Goal: Task Accomplishment & Management: Manage account settings

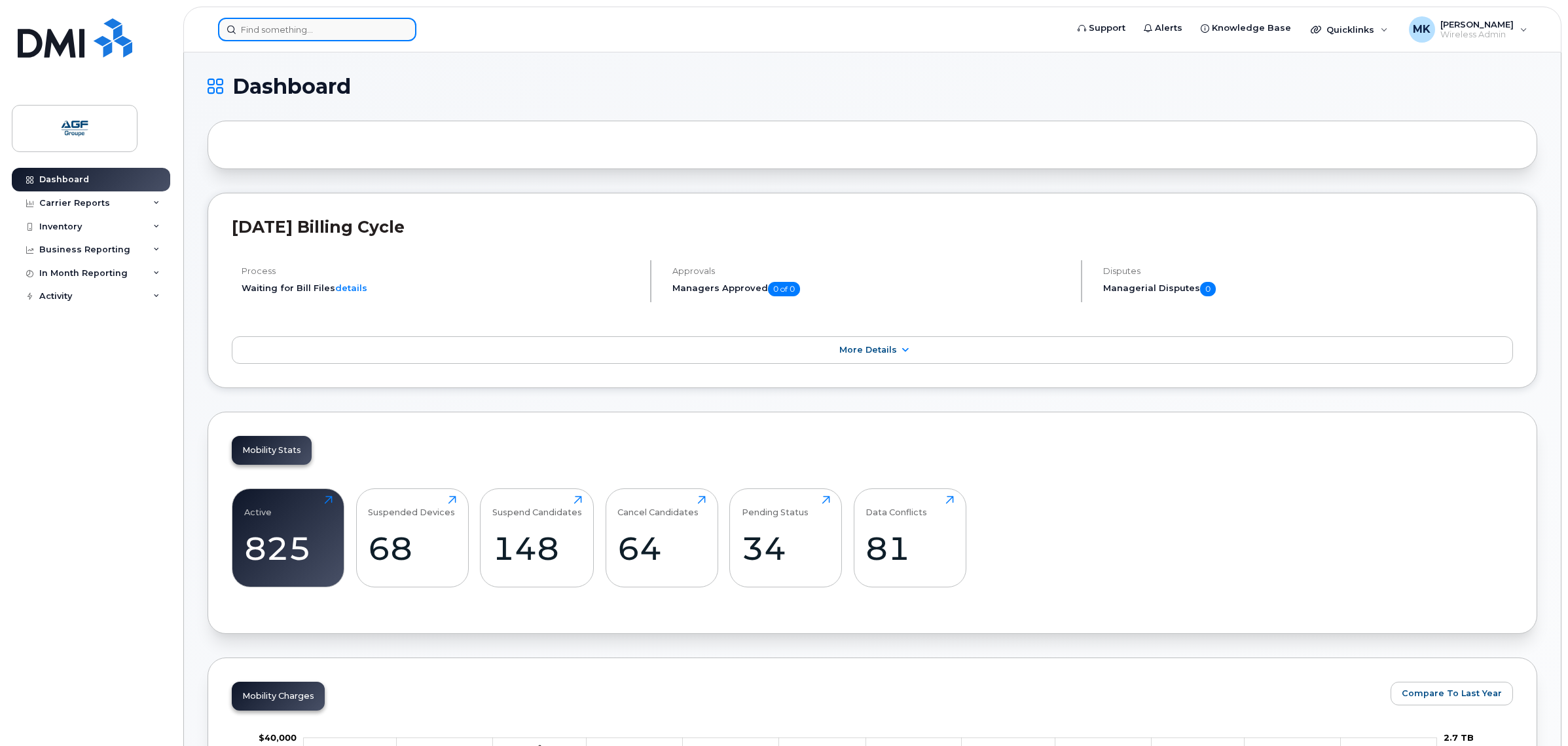
click at [373, 35] on input at bounding box center [317, 29] width 198 height 24
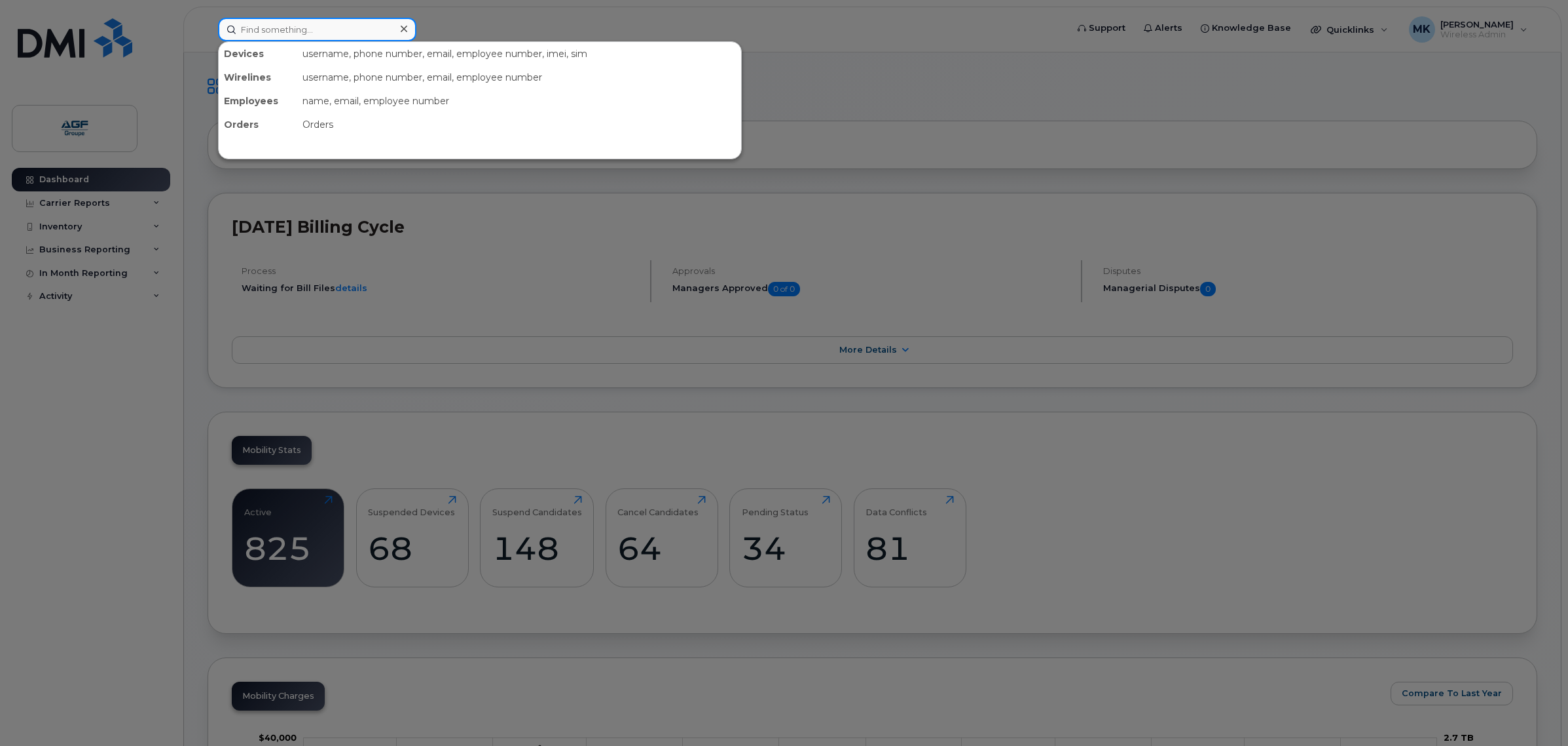
paste input "5142209106"
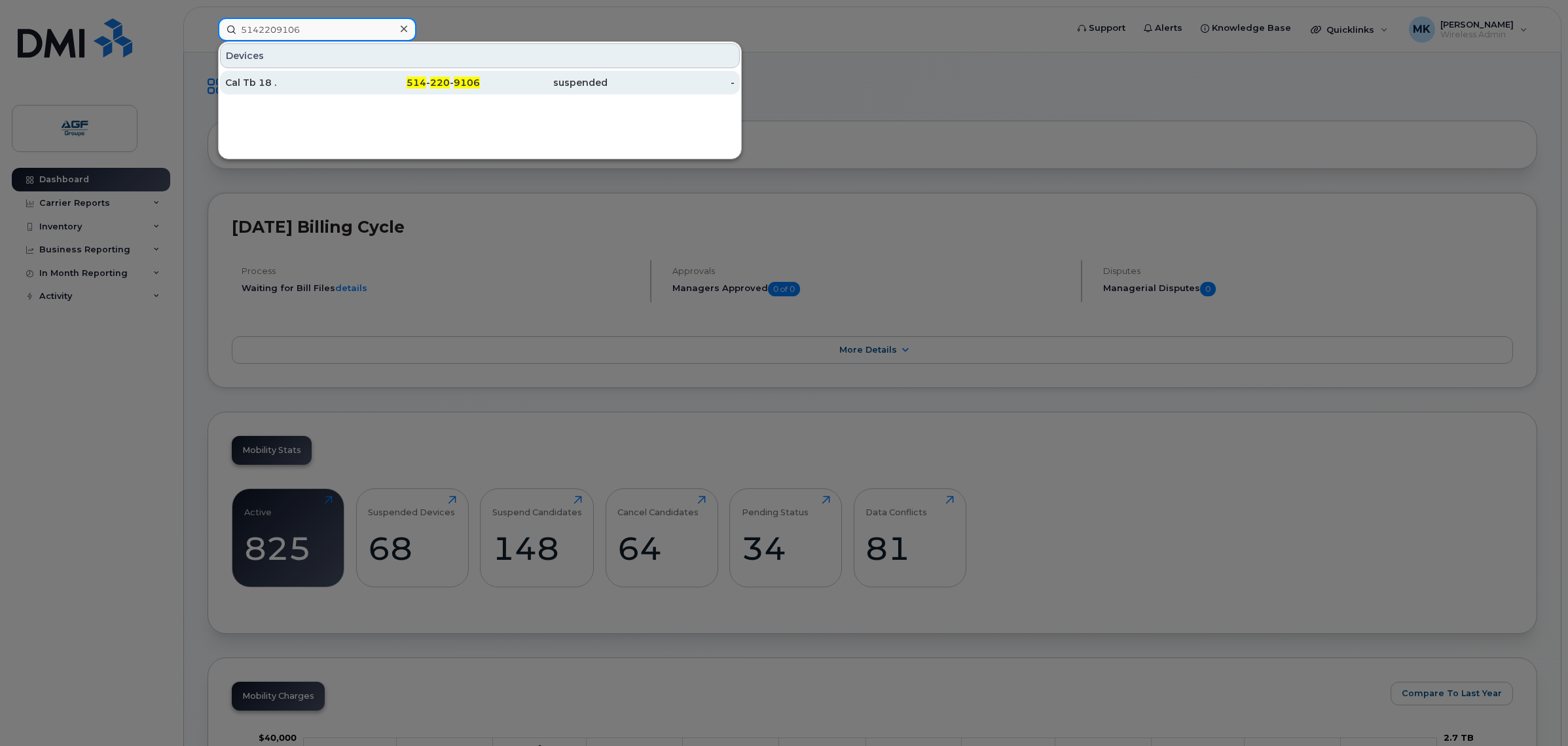
type input "5142209106"
click at [414, 87] on span "514" at bounding box center [416, 82] width 19 height 11
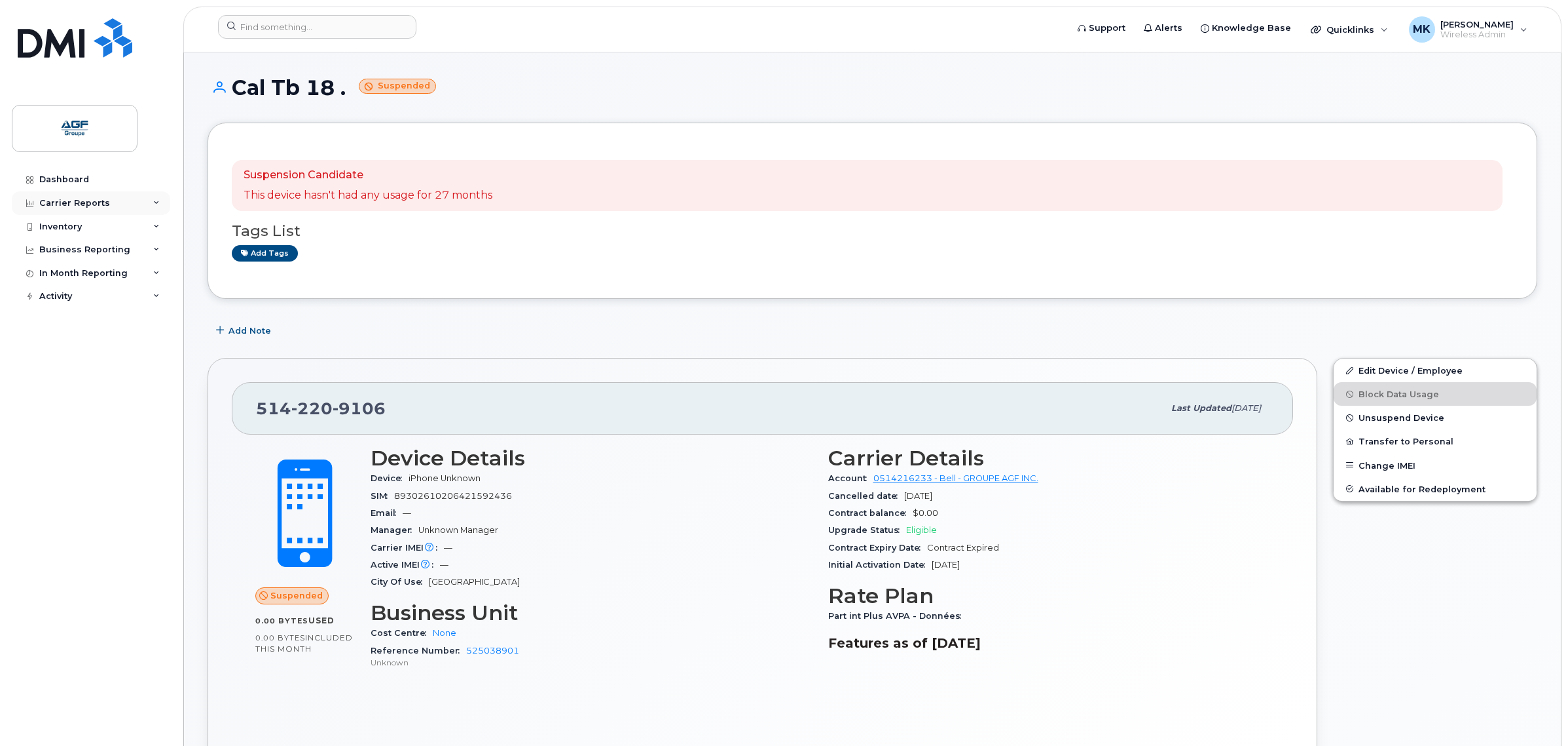
click at [158, 199] on div "Carrier Reports" at bounding box center [90, 203] width 158 height 24
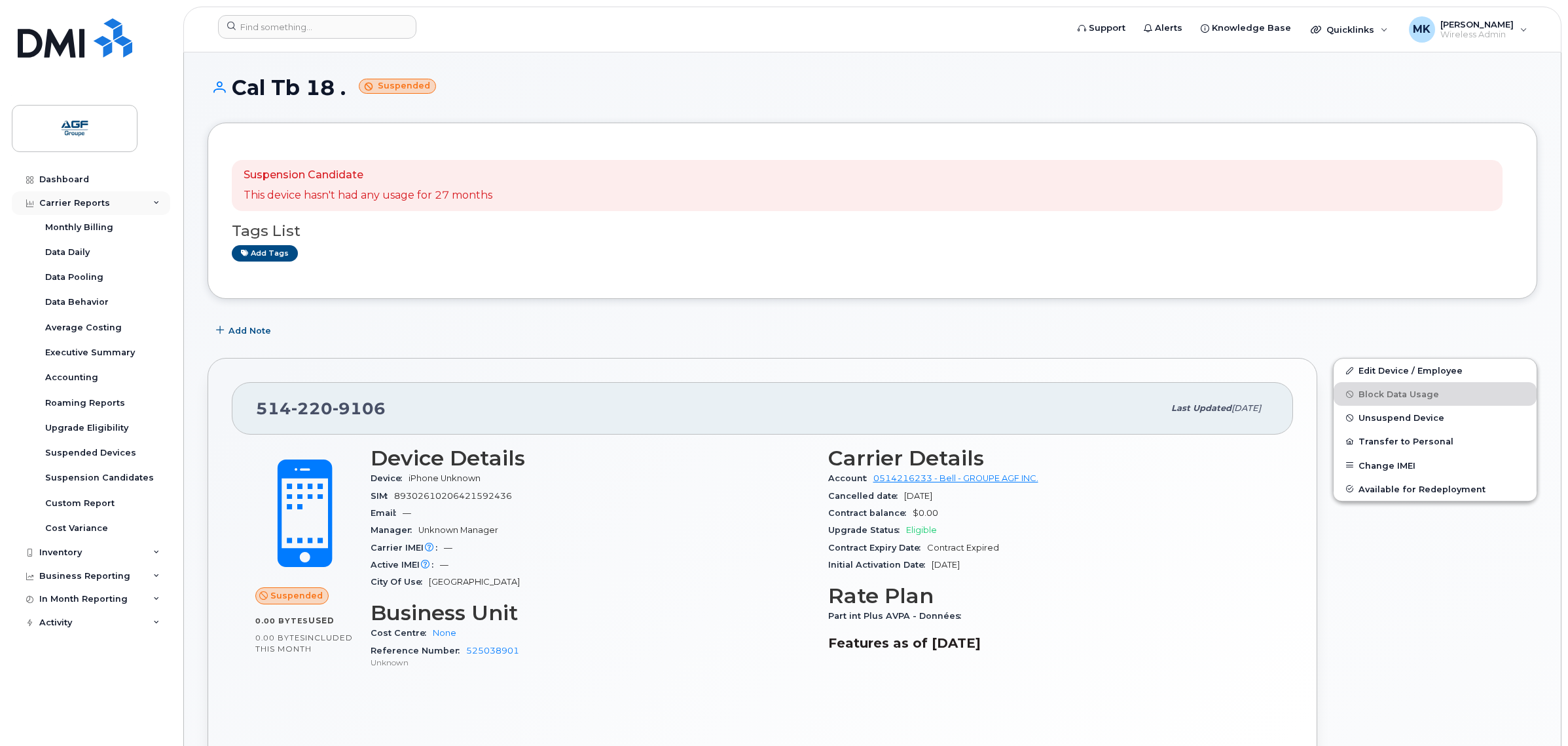
click at [158, 199] on div "Carrier Reports" at bounding box center [90, 203] width 158 height 24
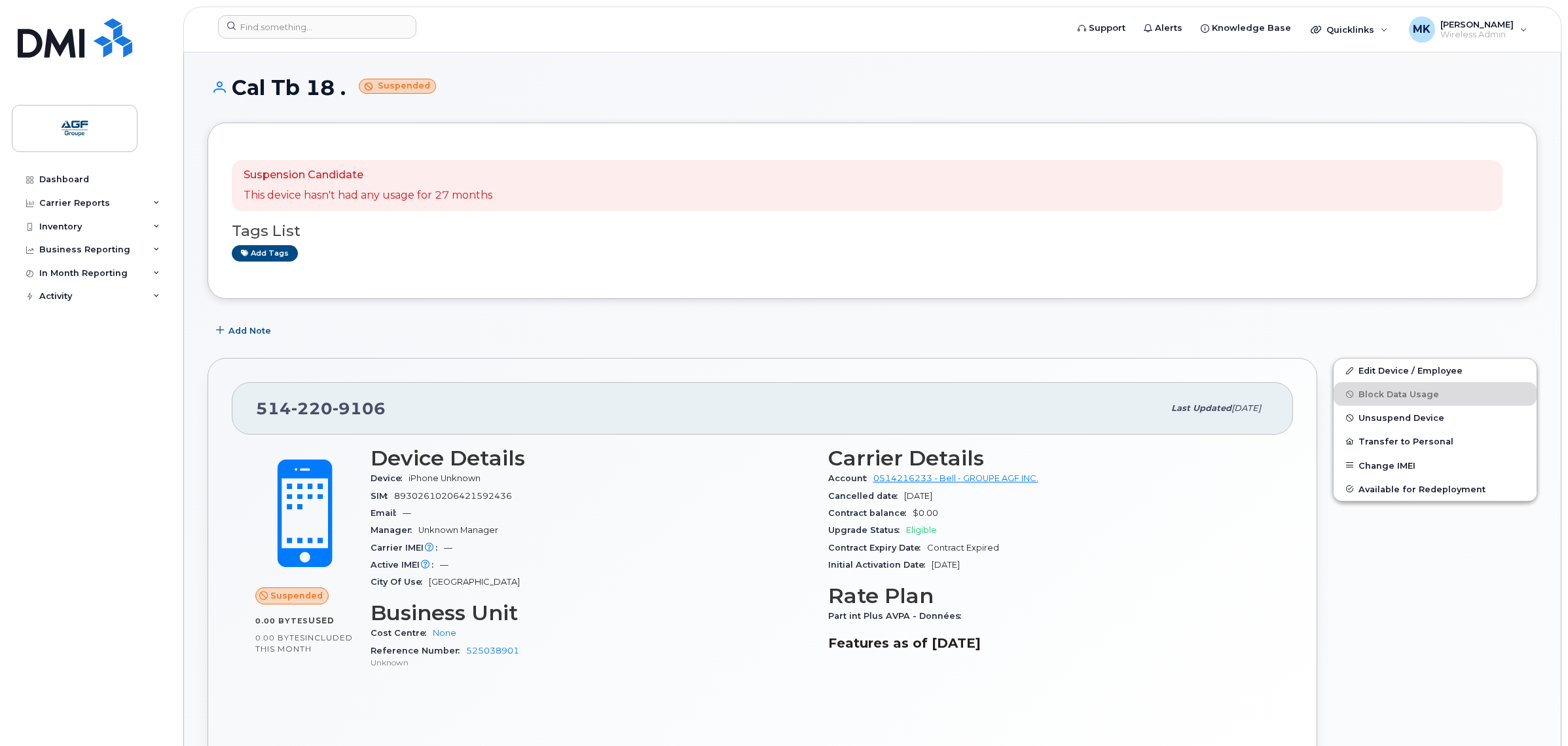
click at [577, 331] on div "Add Note" at bounding box center [873, 330] width 1330 height 24
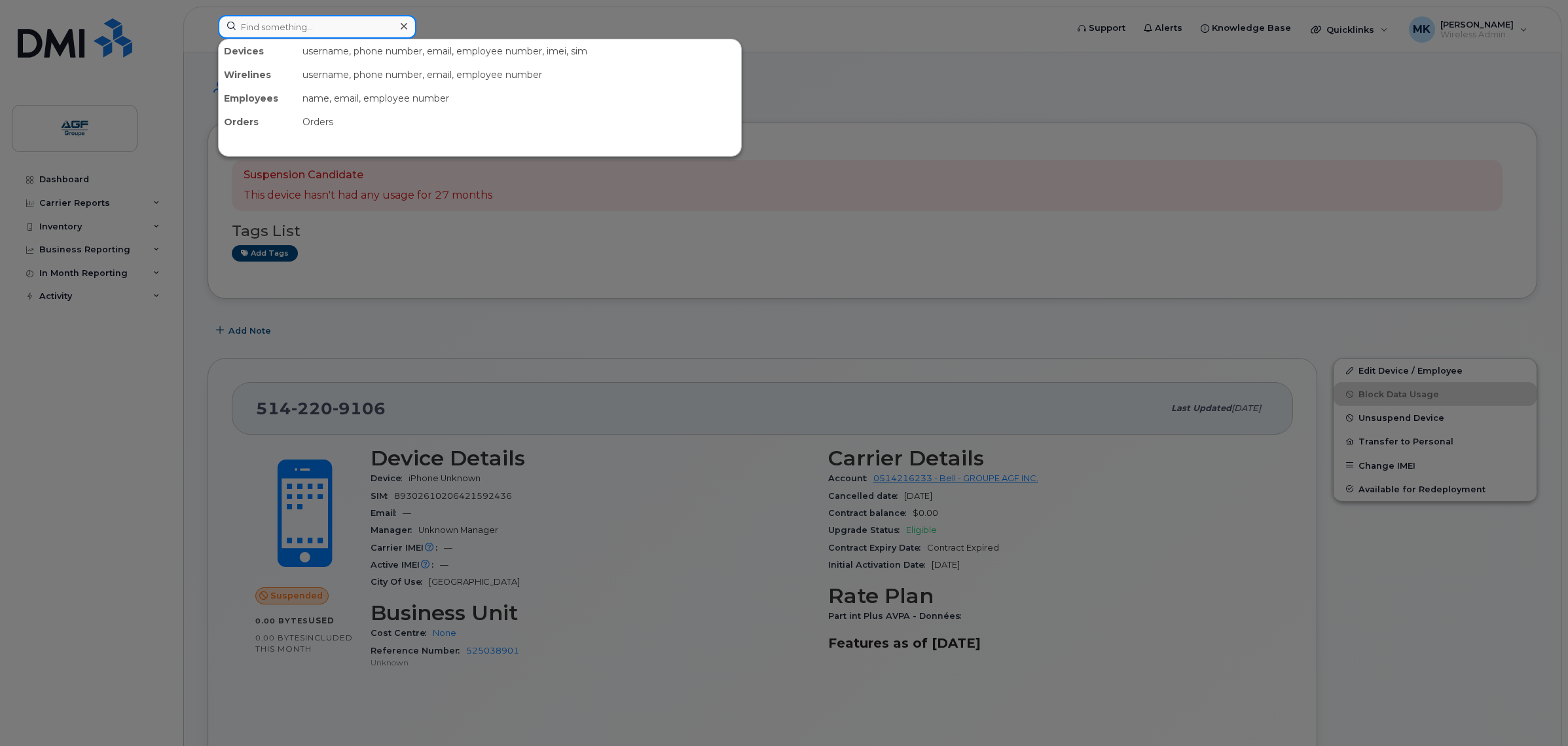
click at [336, 38] on input at bounding box center [317, 26] width 198 height 24
paste input "4374495731"
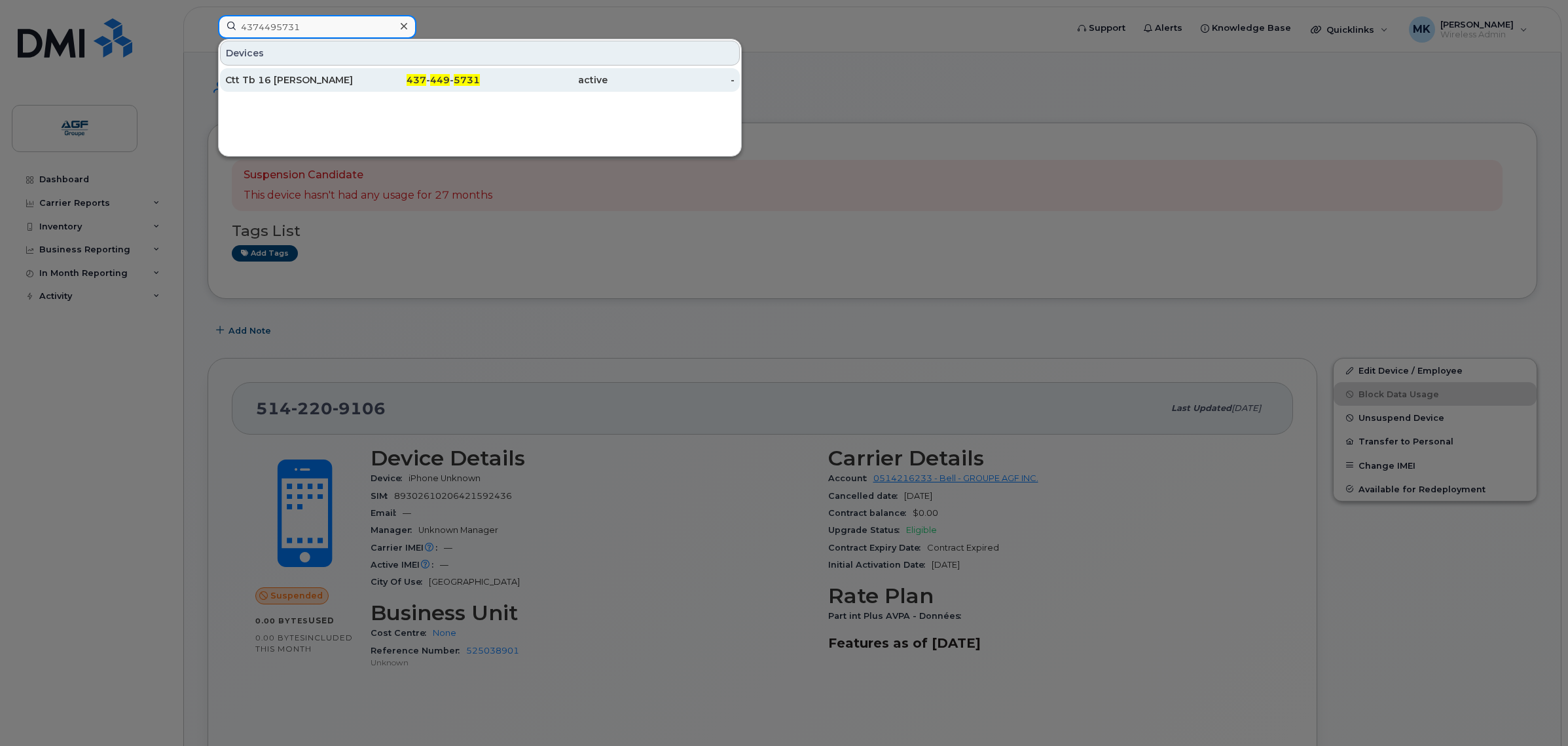
type input "4374495731"
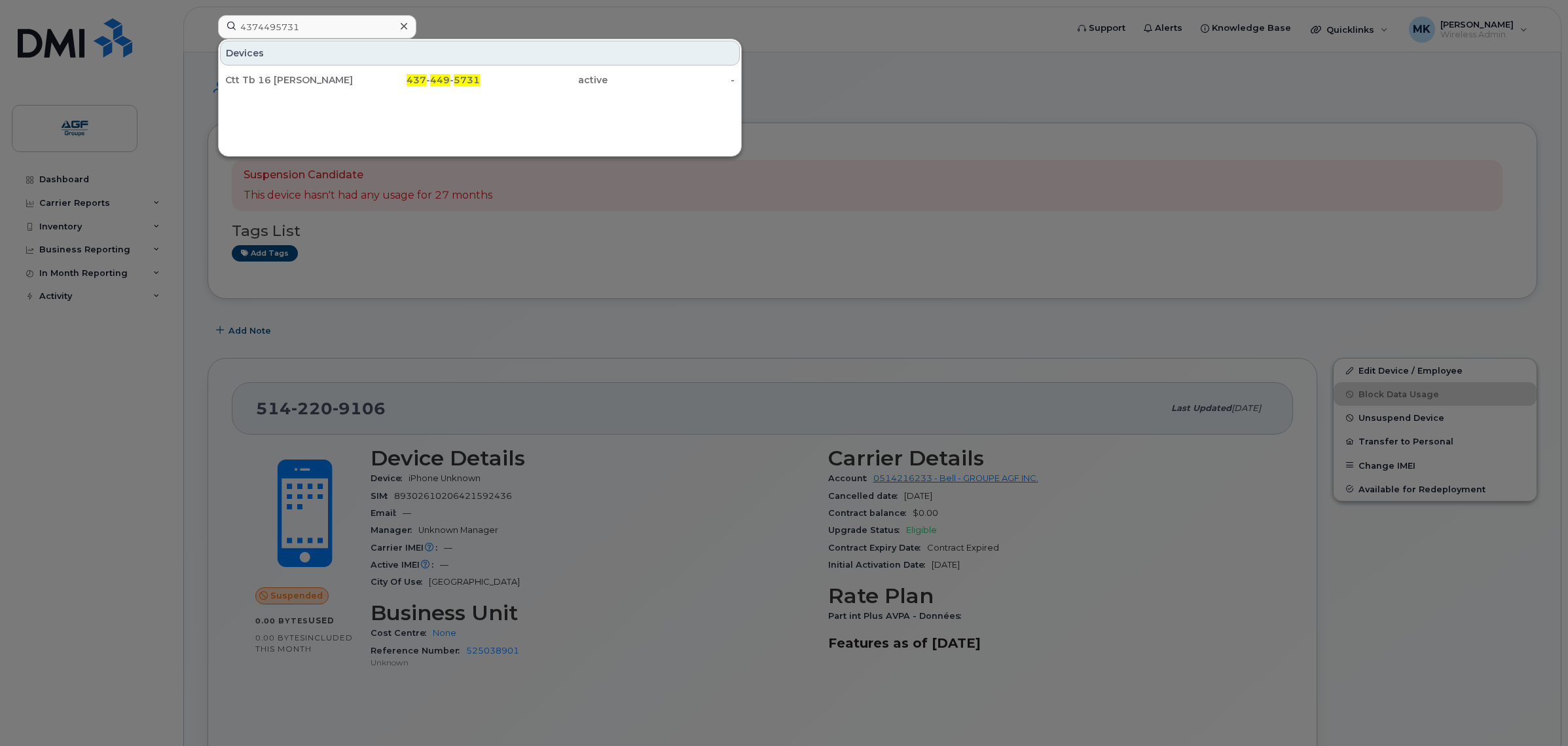
drag, startPoint x: 344, startPoint y: 76, endPoint x: 307, endPoint y: 111, distance: 50.9
click at [344, 76] on div "Ctt Tb 16 Louis Villavaryen" at bounding box center [289, 80] width 128 height 13
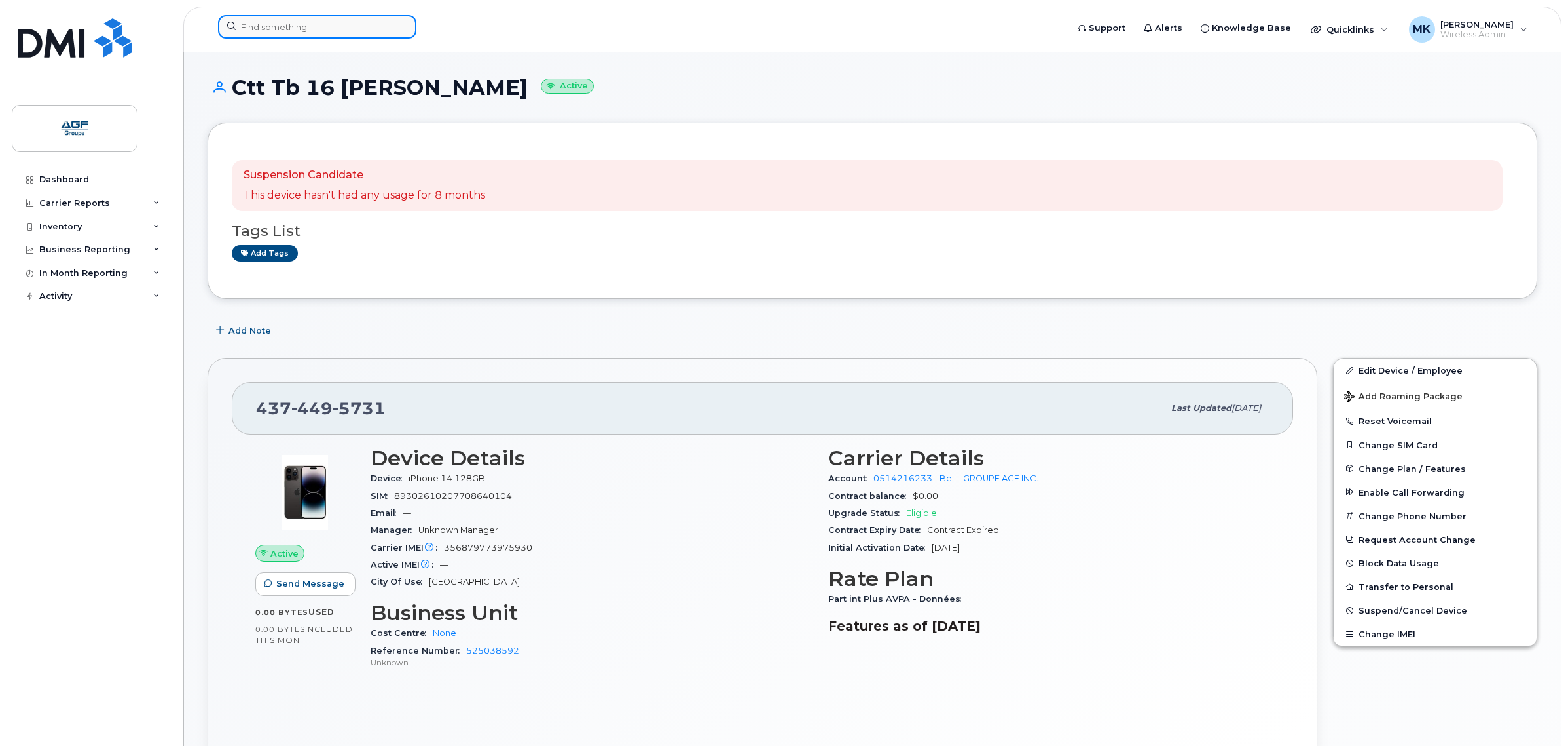
click at [343, 27] on input at bounding box center [317, 26] width 198 height 24
paste input "4383377352"
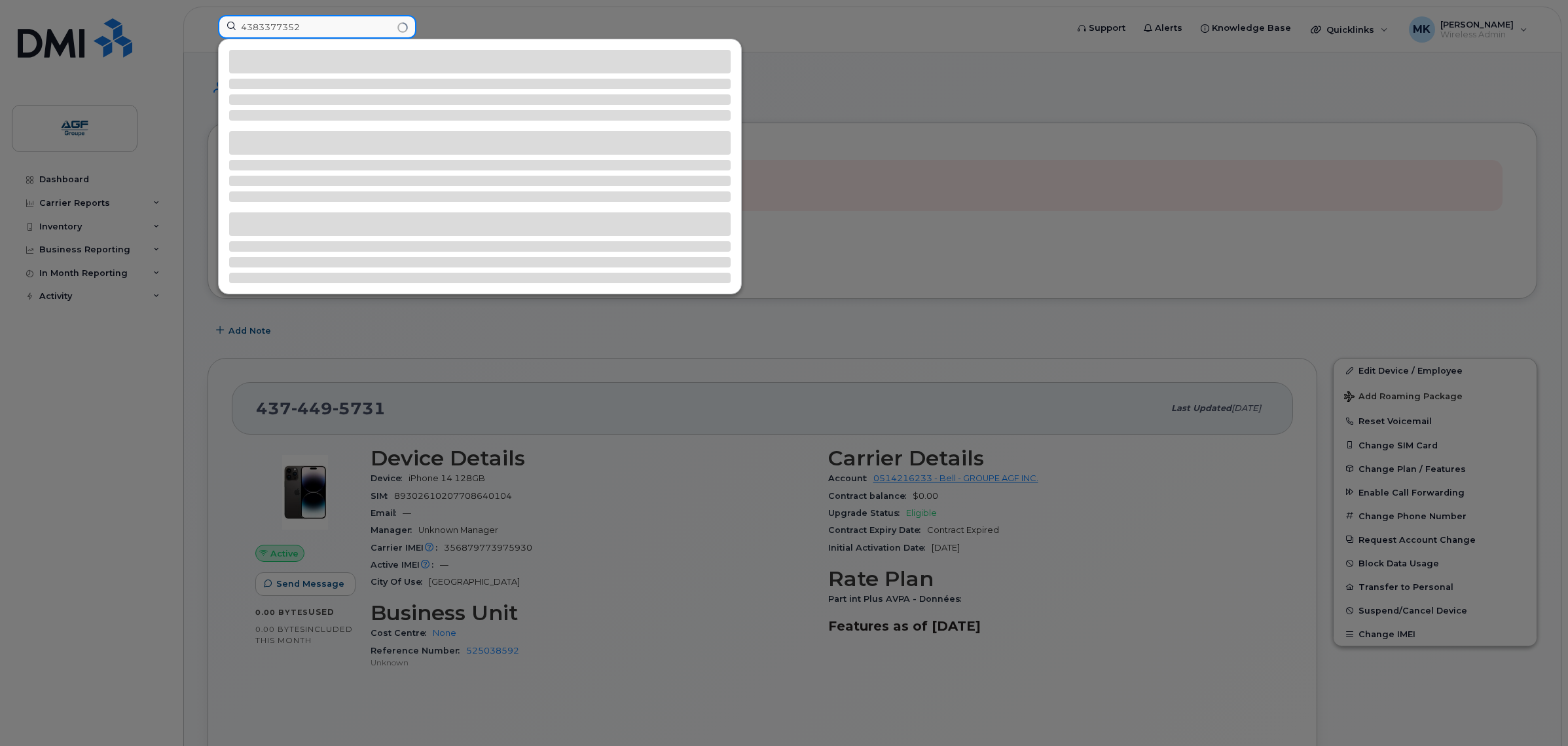
type input "4383377352"
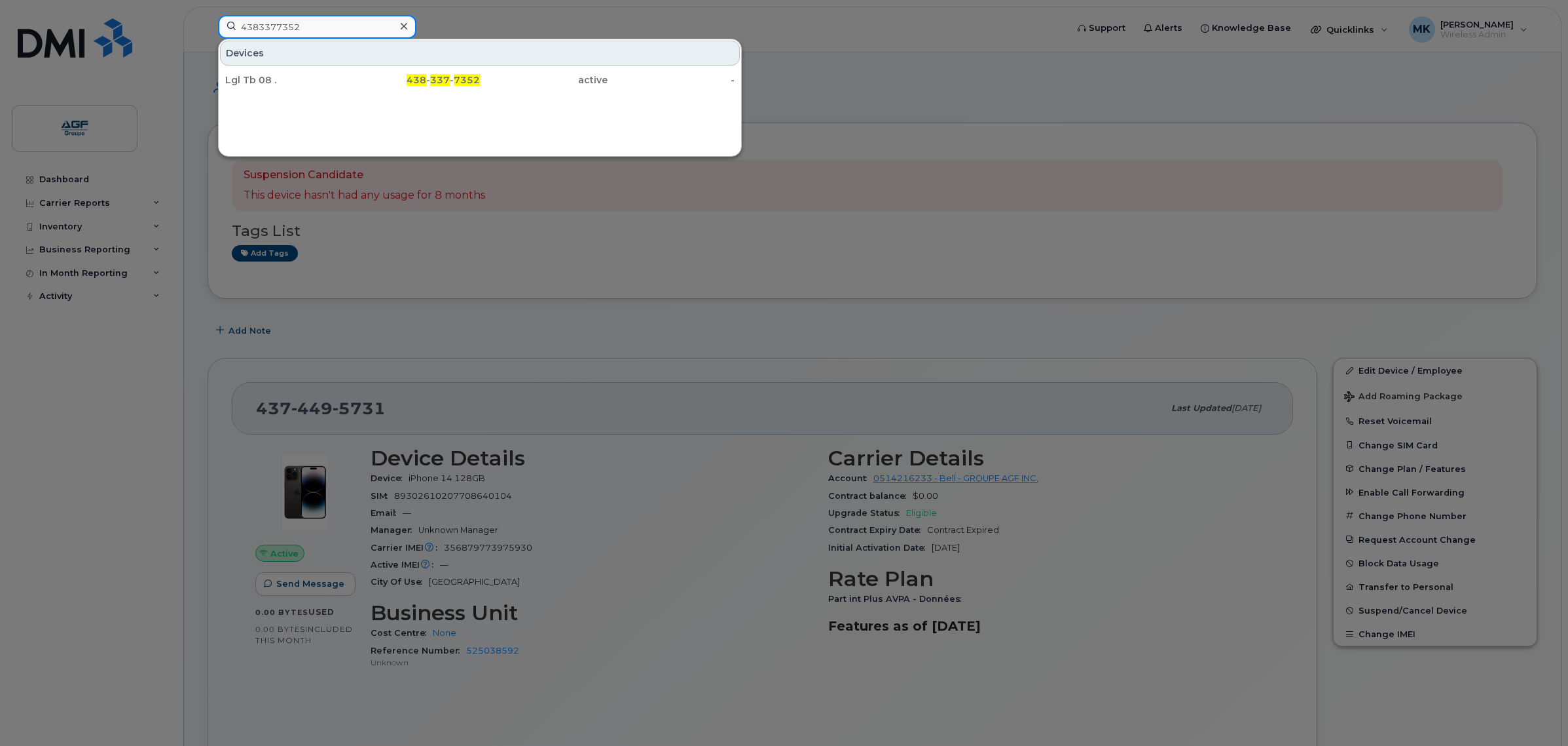
click at [347, 21] on input "4383377352" at bounding box center [317, 26] width 198 height 24
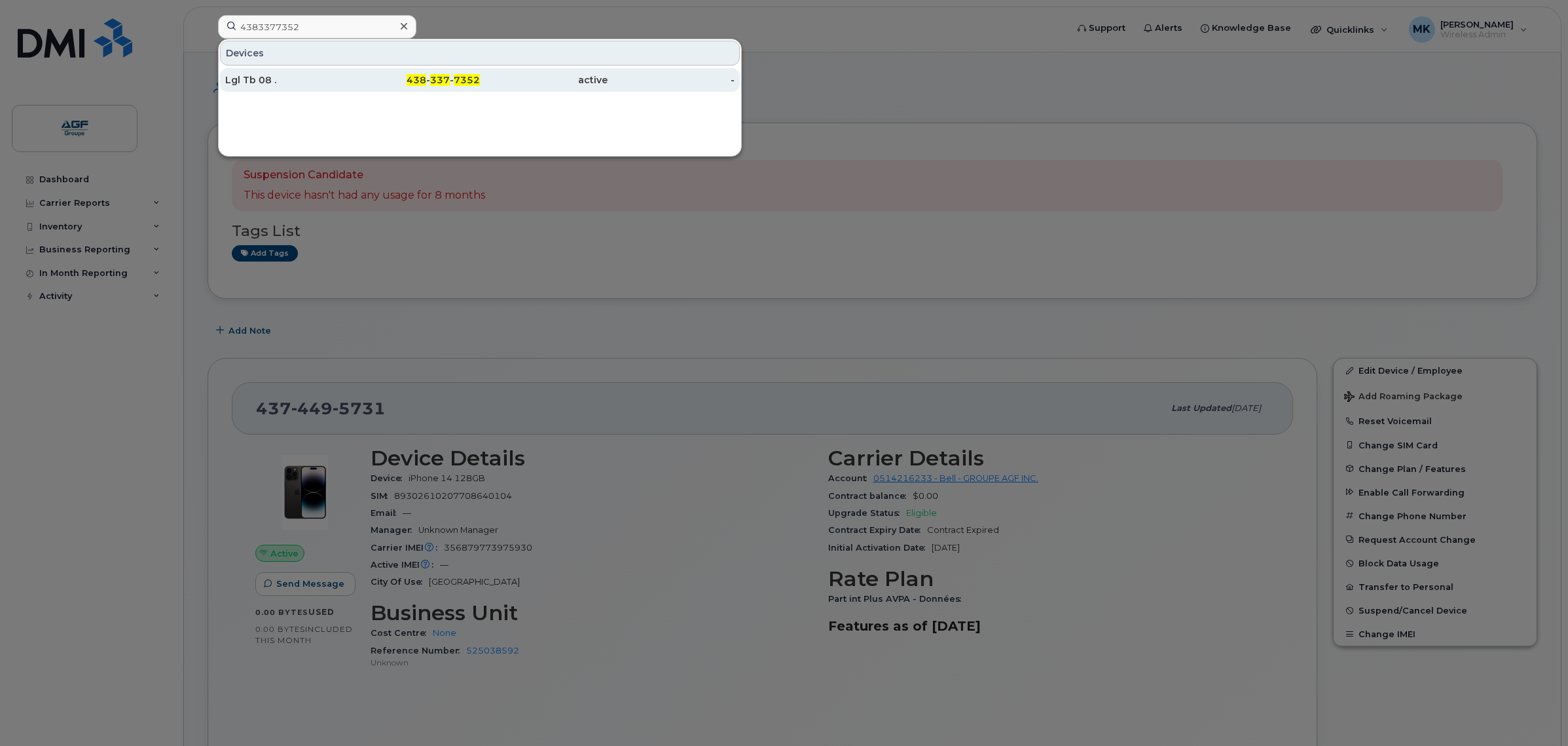
click at [346, 80] on div "Lgl Tb 08 ." at bounding box center [289, 80] width 128 height 13
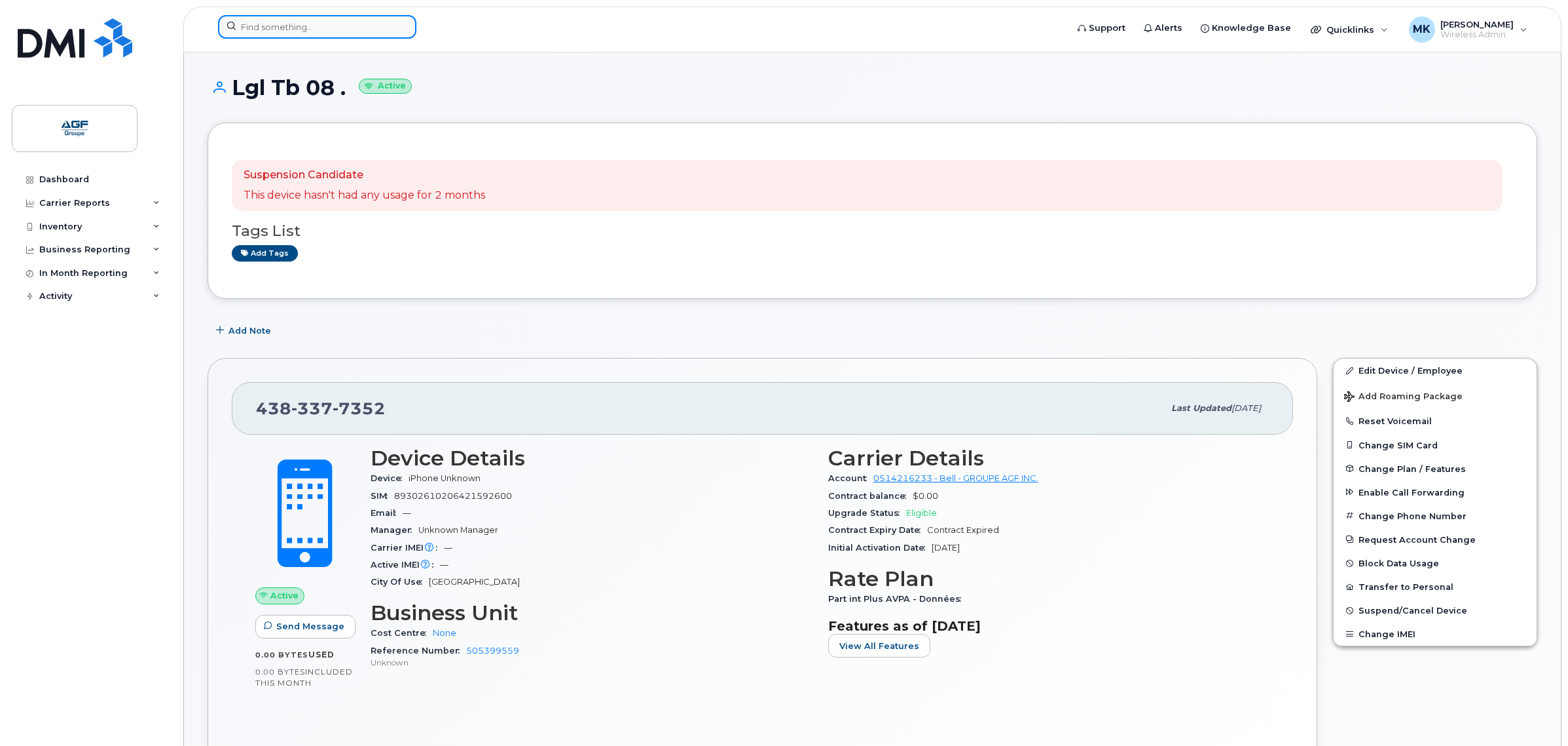
click at [295, 30] on input at bounding box center [317, 26] width 198 height 24
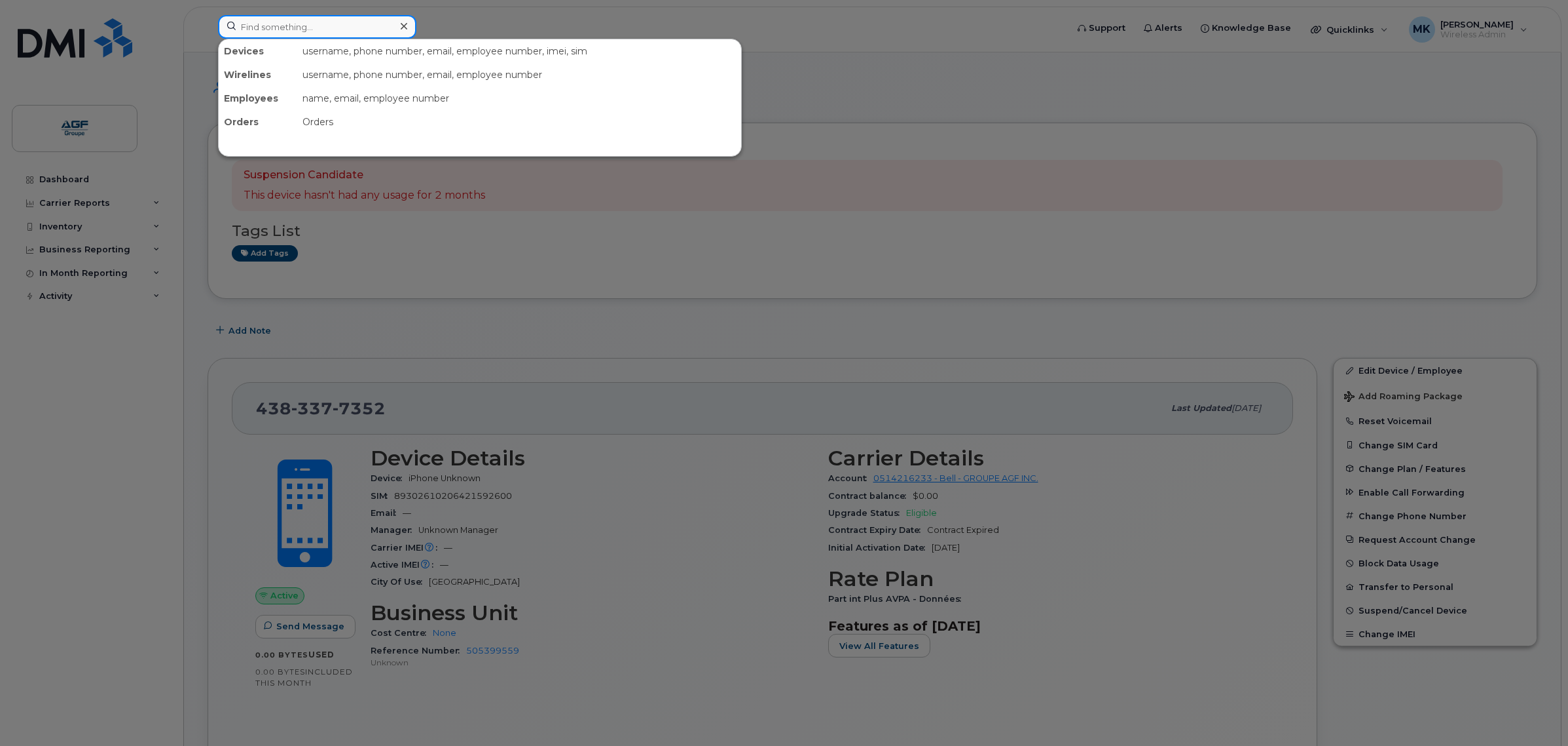
paste input "4383379807"
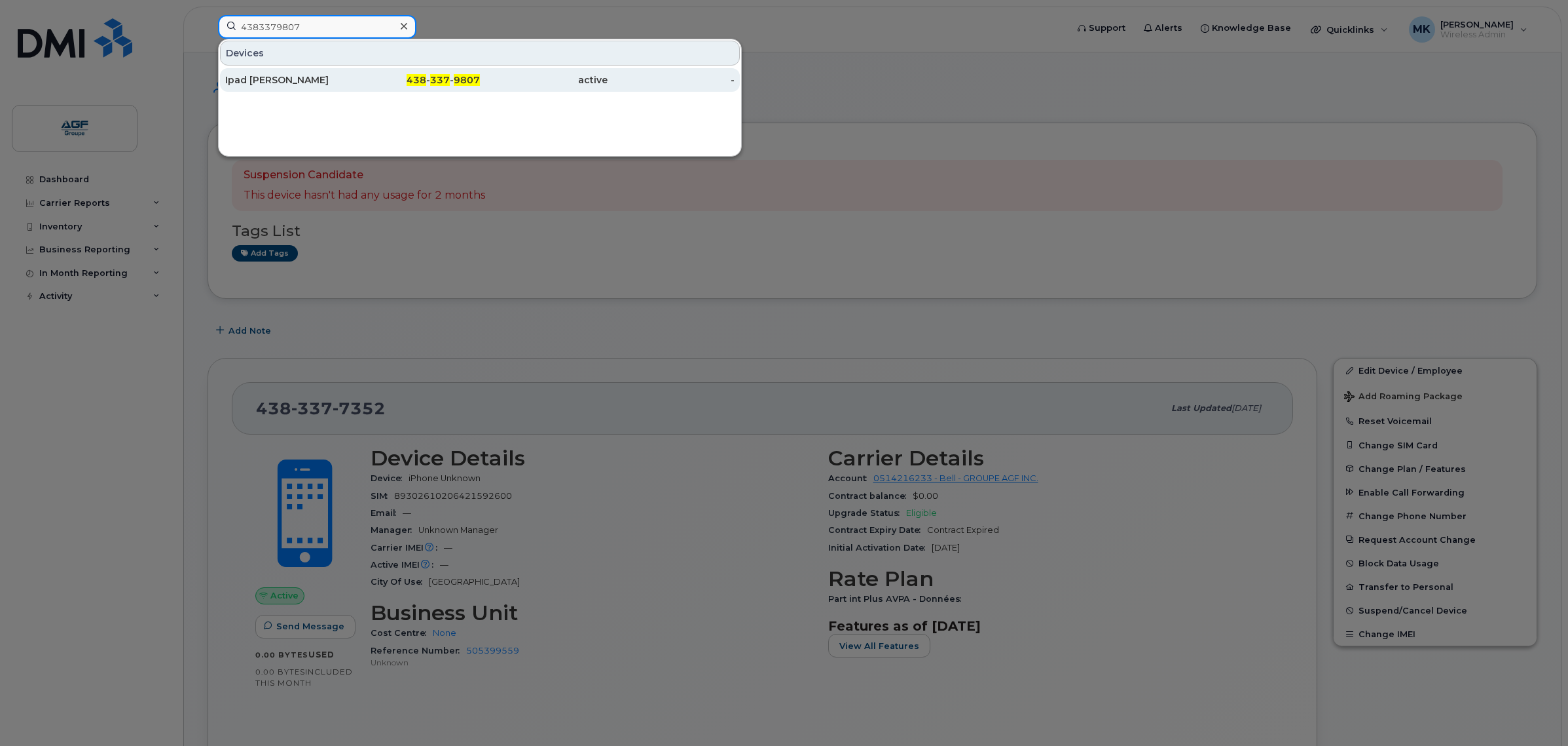
type input "4383379807"
click at [295, 68] on link "Ipad [PERSON_NAME] 438 - 337 - 9807 active -" at bounding box center [480, 80] width 520 height 24
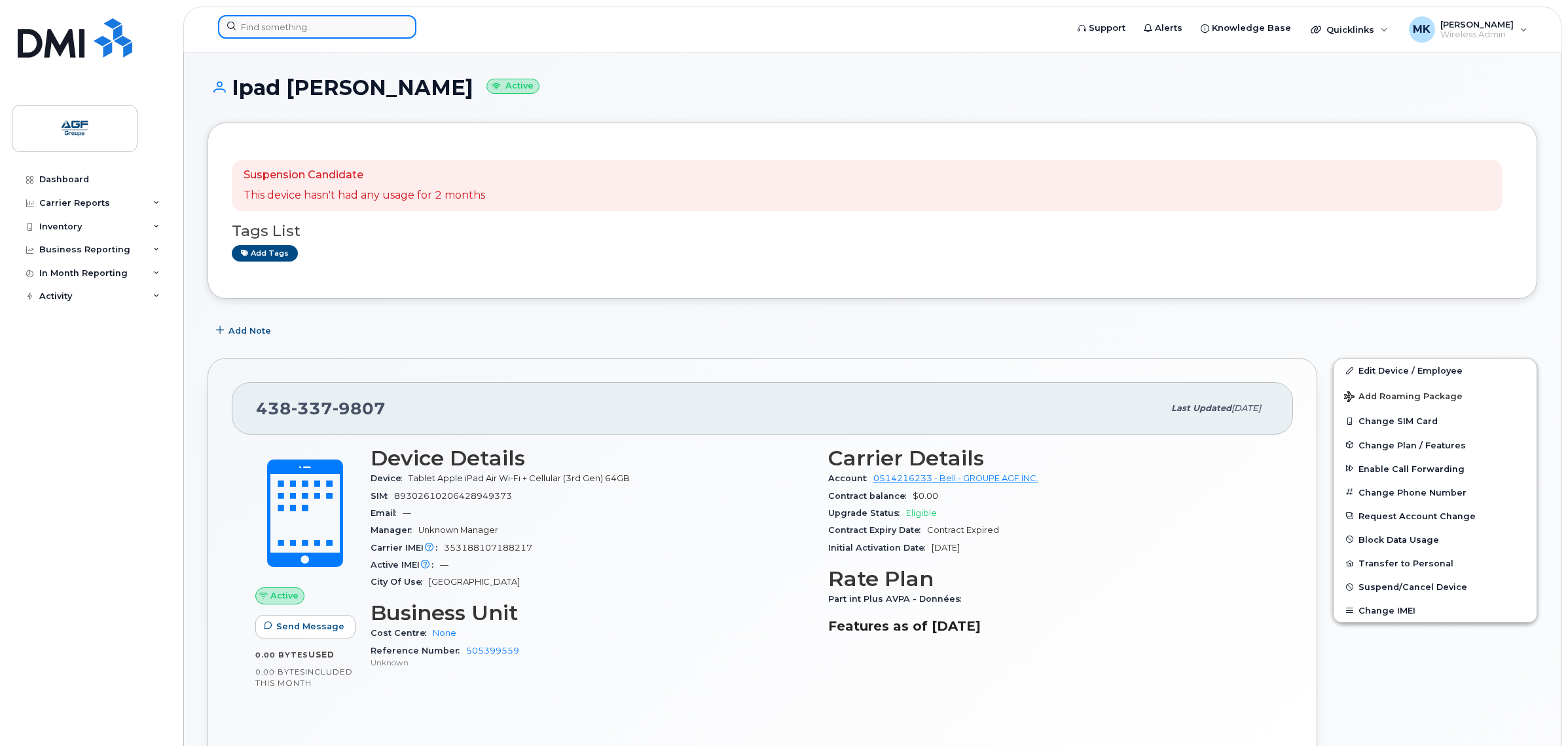
click at [328, 32] on input at bounding box center [317, 26] width 198 height 24
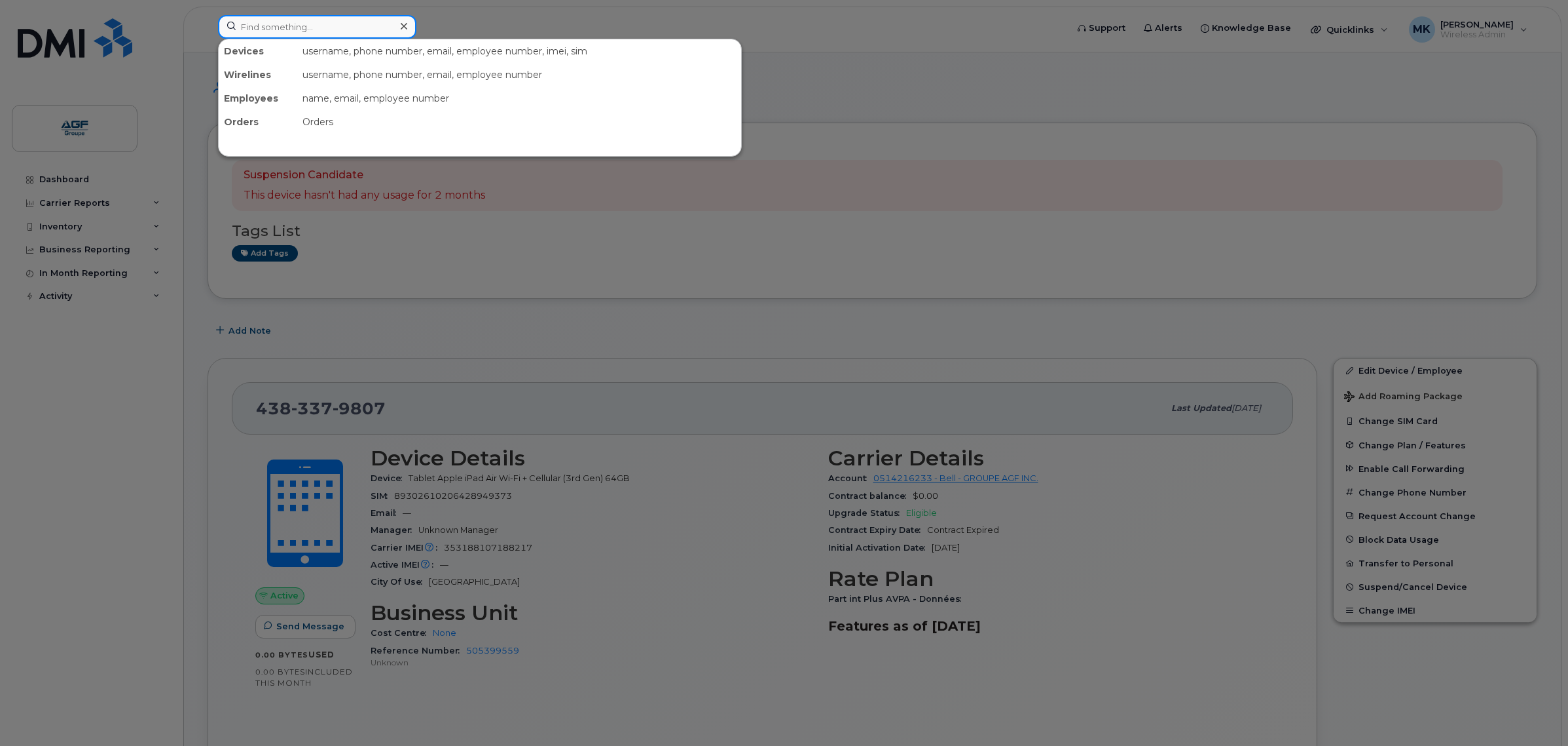
paste input "5147720924"
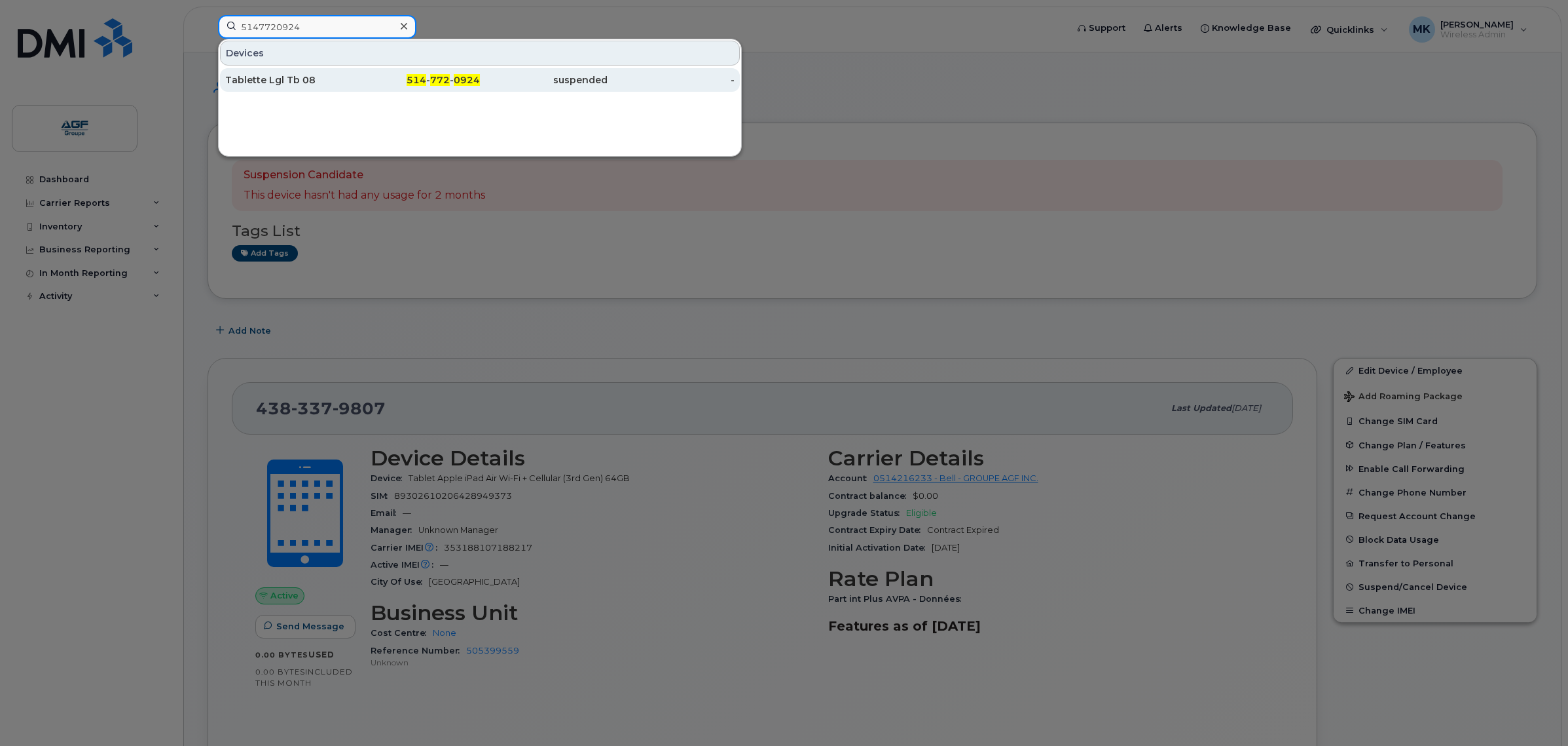
type input "5147720924"
click at [334, 80] on div "Tablette Lgl Tb 08" at bounding box center [289, 80] width 128 height 13
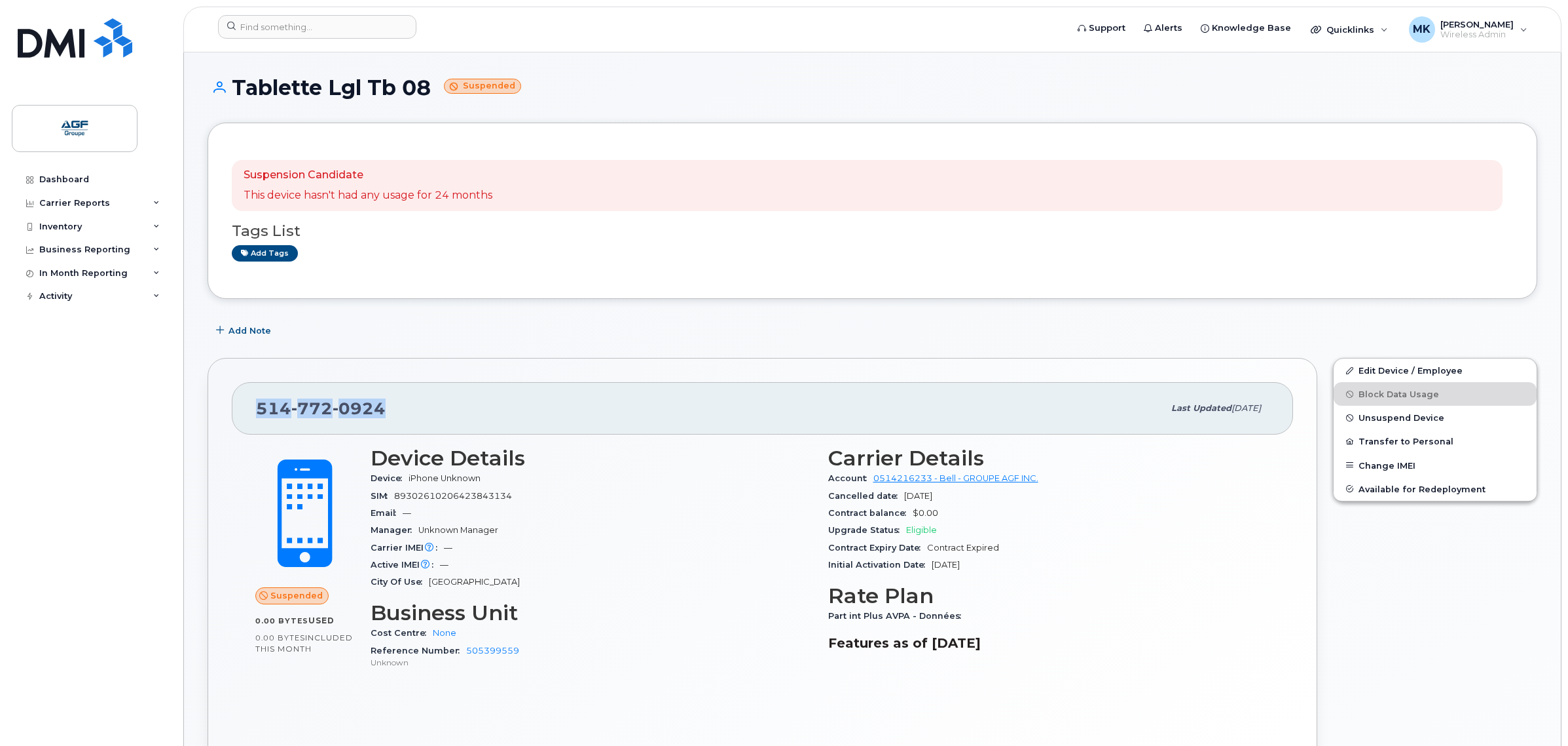
drag, startPoint x: 409, startPoint y: 410, endPoint x: 253, endPoint y: 410, distance: 156.0
click at [253, 410] on div "[PHONE_NUMBER] Last updated [DATE]" at bounding box center [762, 408] width 1062 height 52
copy span "[PHONE_NUMBER]"
click at [471, 430] on div "514 772 0924 Last updated Mar 29, 2025" at bounding box center [762, 408] width 1062 height 52
drag, startPoint x: 381, startPoint y: 405, endPoint x: 249, endPoint y: 408, distance: 132.0
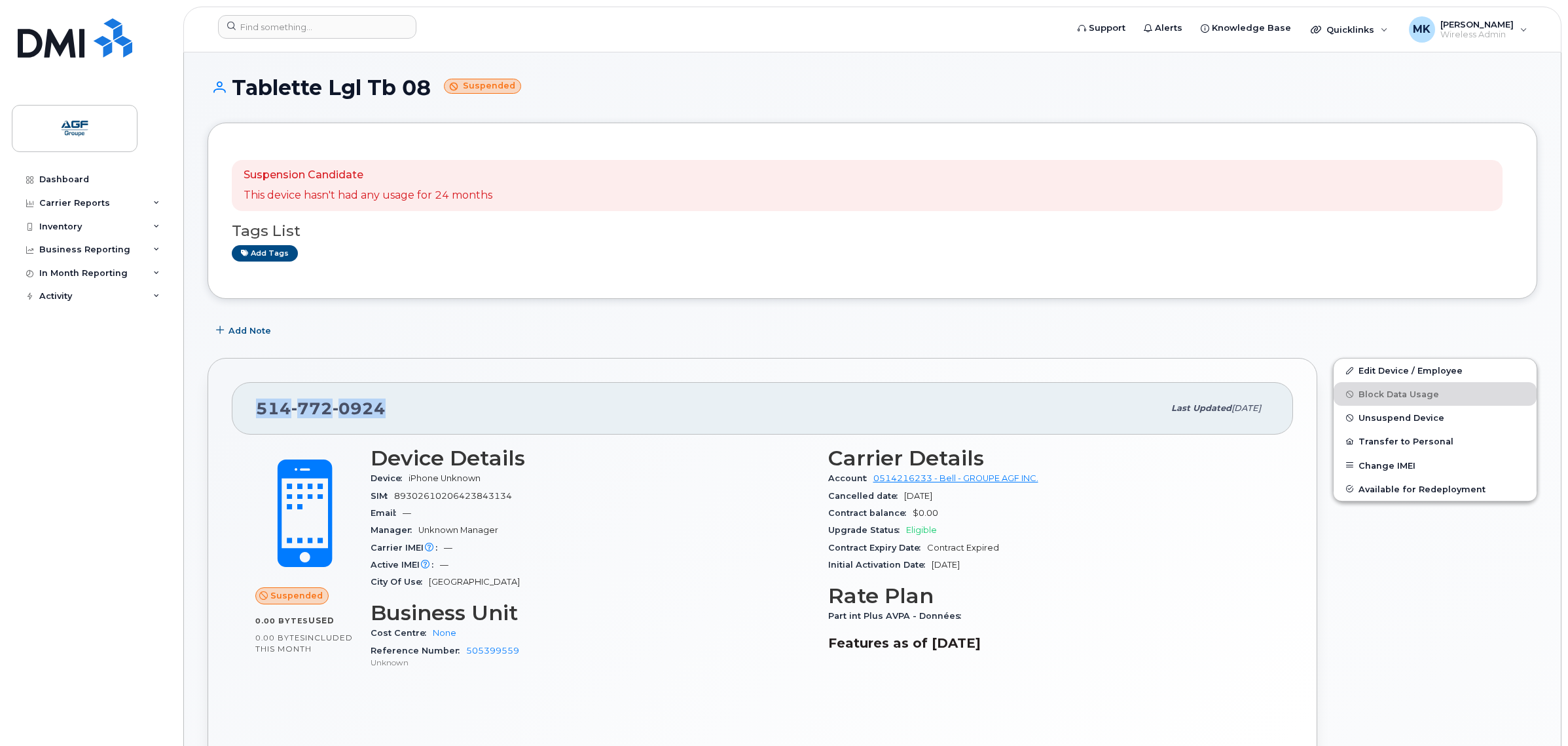
click at [249, 408] on div "514 772 0924 Last updated Mar 29, 2025" at bounding box center [762, 408] width 1062 height 52
click at [479, 401] on div "514 772 0924" at bounding box center [710, 408] width 907 height 27
click at [1440, 366] on link "Edit Device / Employee" at bounding box center [1435, 370] width 203 height 24
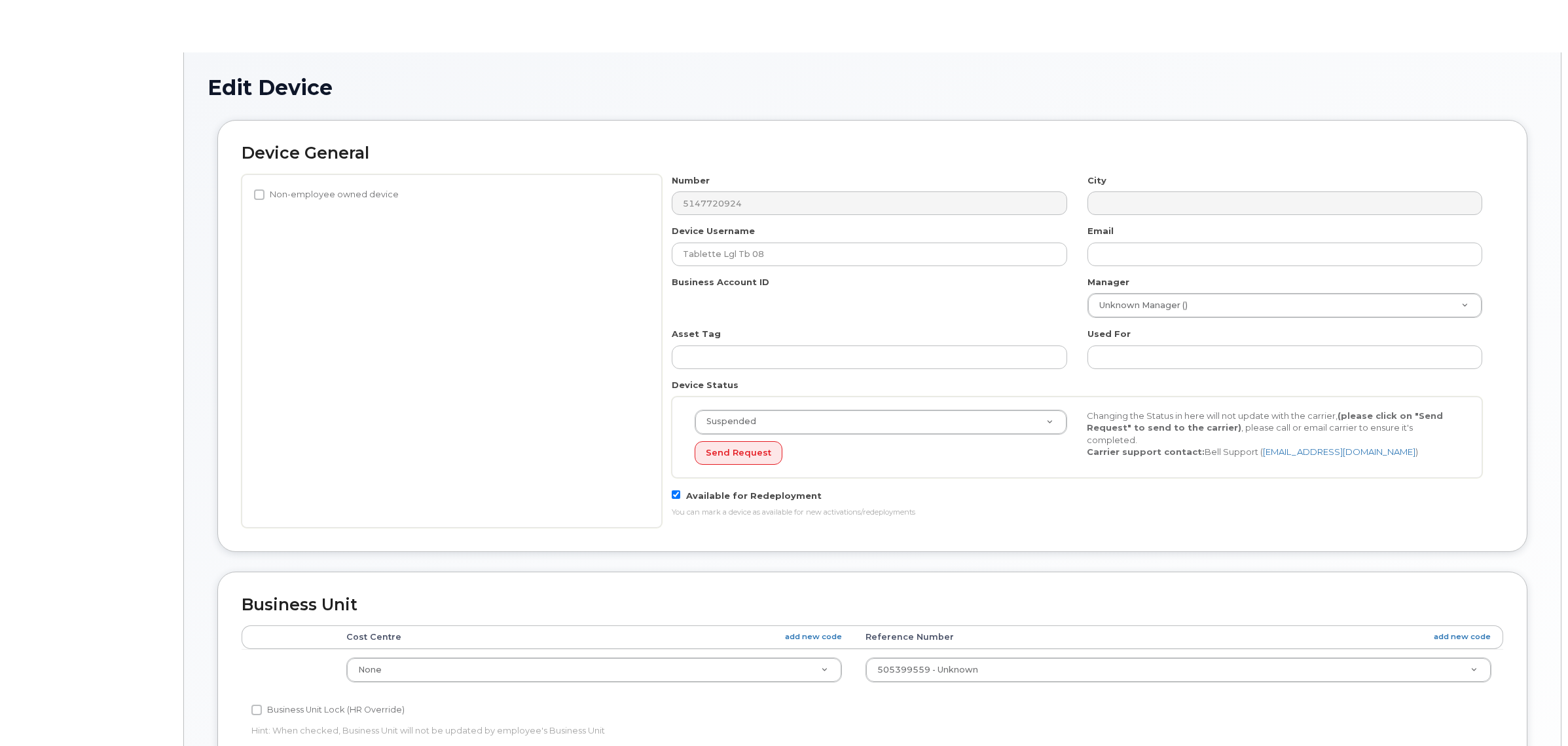
select select "33509681"
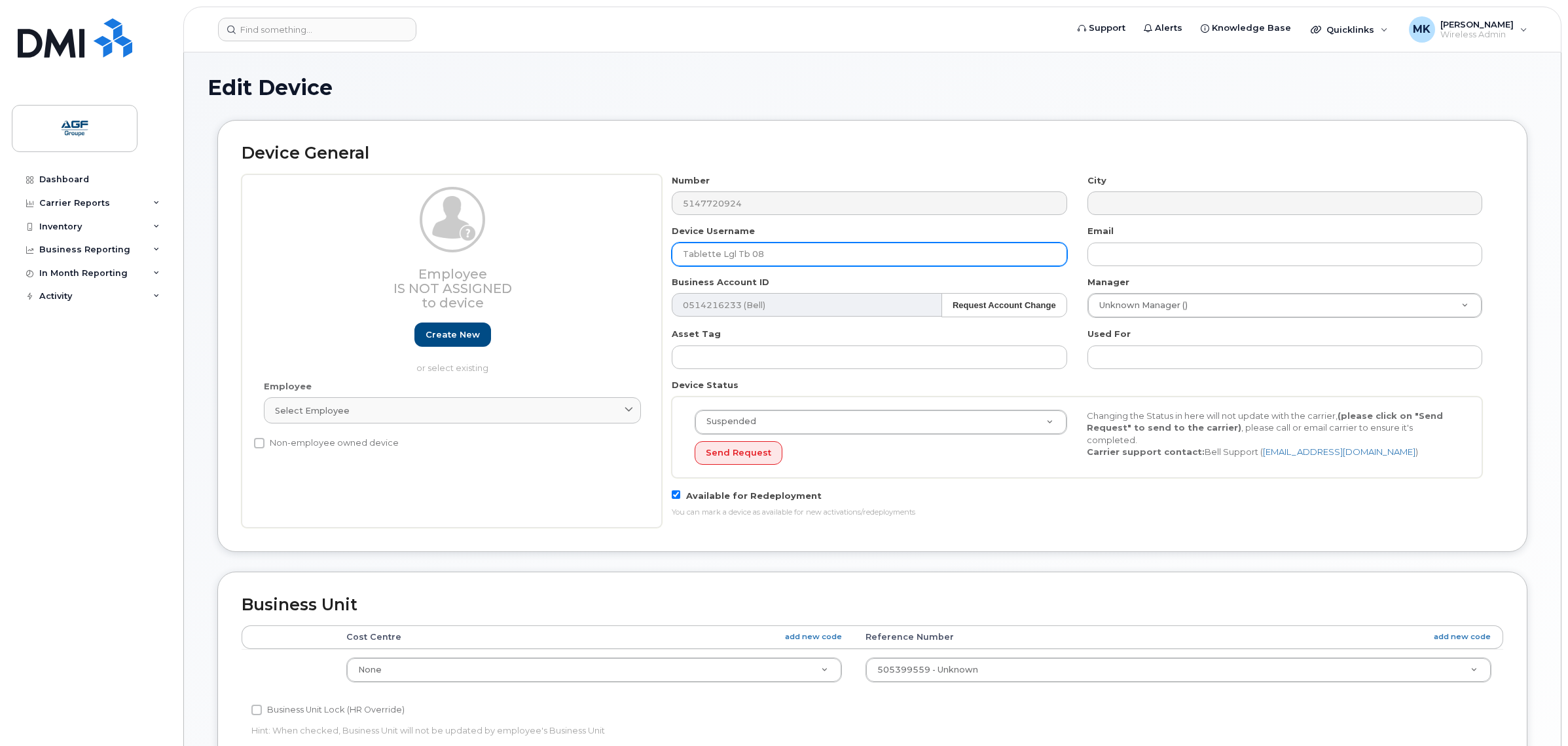
click at [819, 250] on input "Tablette Lgl Tb 08" at bounding box center [870, 254] width 395 height 24
drag, startPoint x: 840, startPoint y: 249, endPoint x: 489, endPoint y: 251, distance: 351.0
click at [489, 251] on div "Employee Is not assigned to device Create new or select existing Employee Selec…" at bounding box center [872, 351] width 1262 height 353
click at [905, 251] on input "Tablette Lgl Tb 08" at bounding box center [870, 254] width 395 height 24
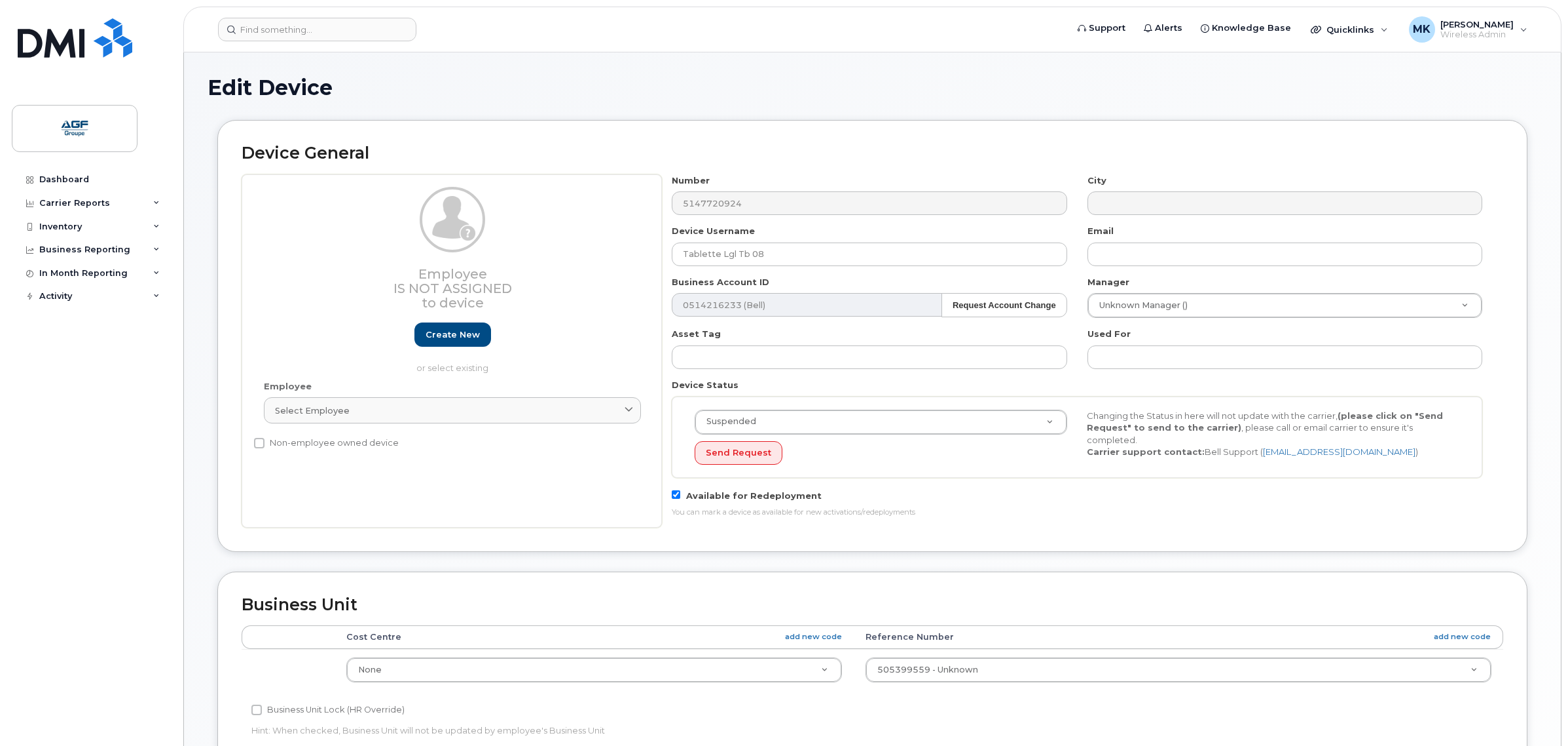
click at [920, 227] on div "Device Username Tablette Lgl Tb 08" at bounding box center [870, 245] width 415 height 41
